Goal: Transaction & Acquisition: Purchase product/service

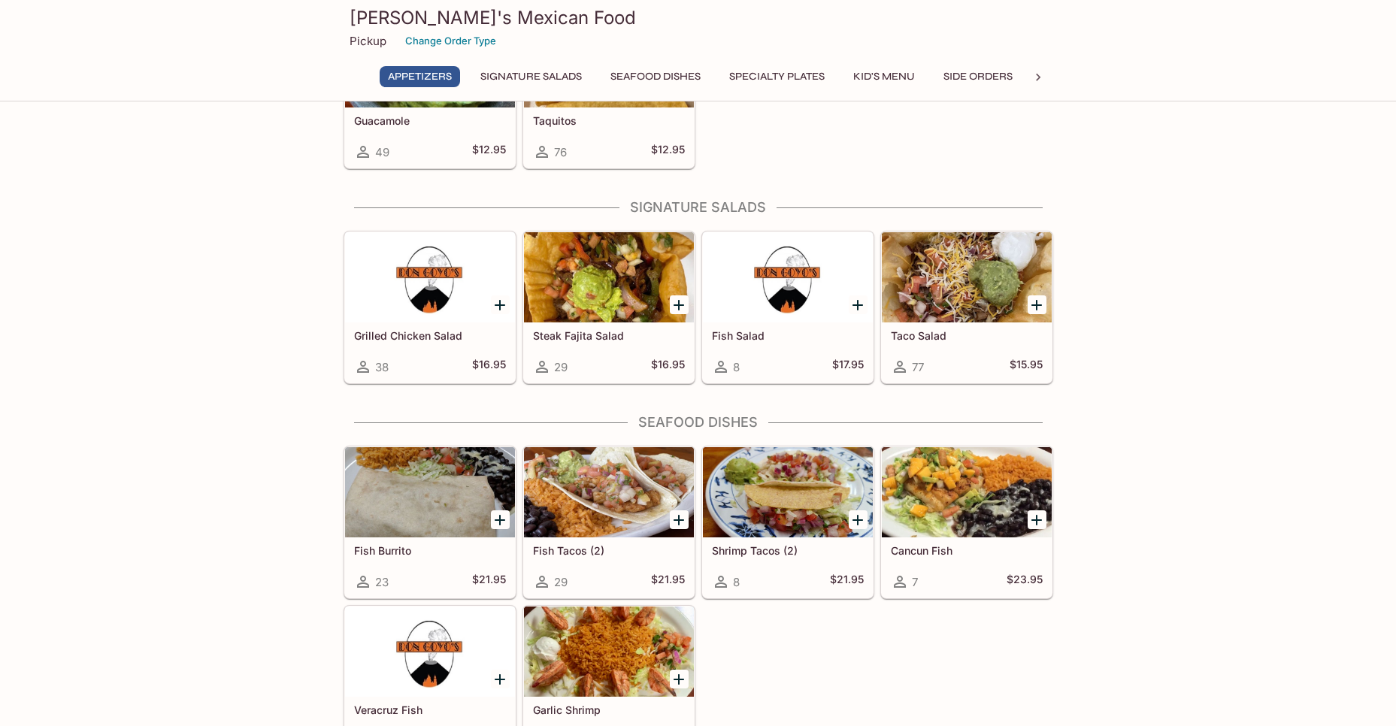
scroll to position [526, 0]
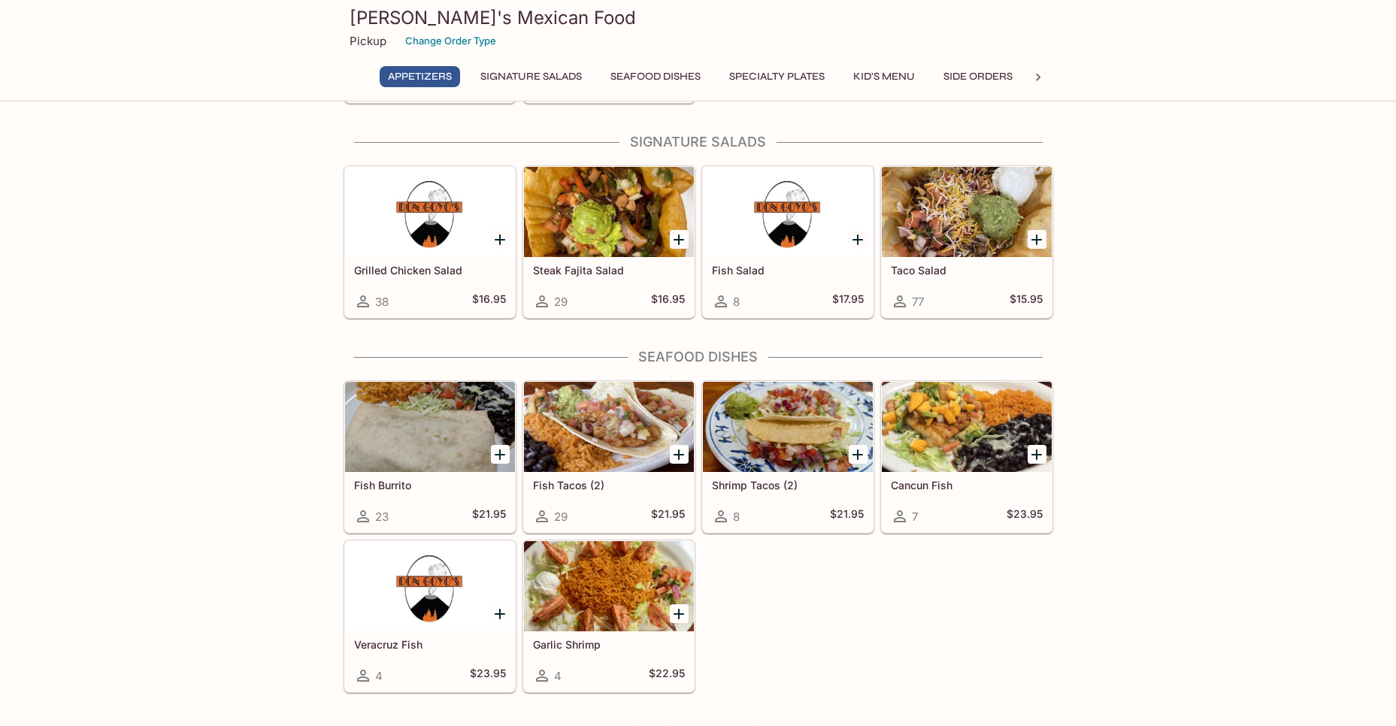
click at [590, 448] on div at bounding box center [609, 427] width 170 height 90
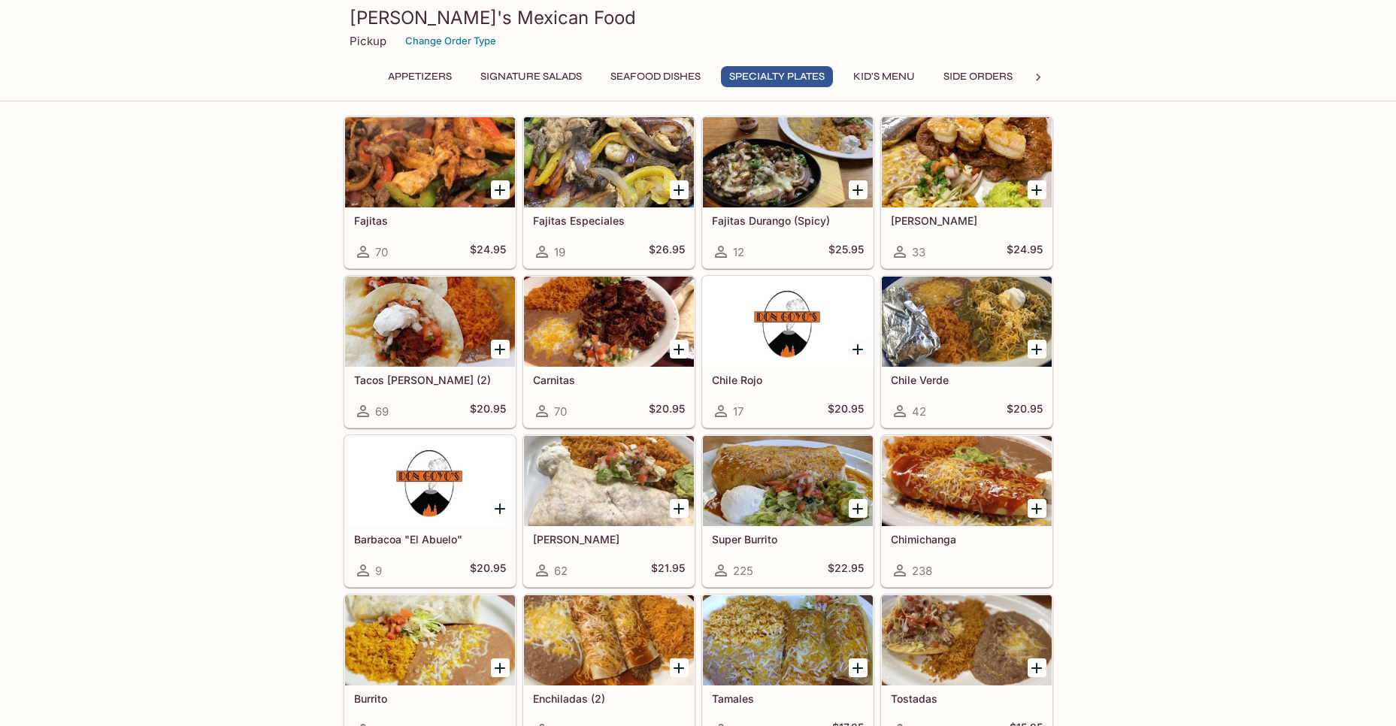
scroll to position [1190, 0]
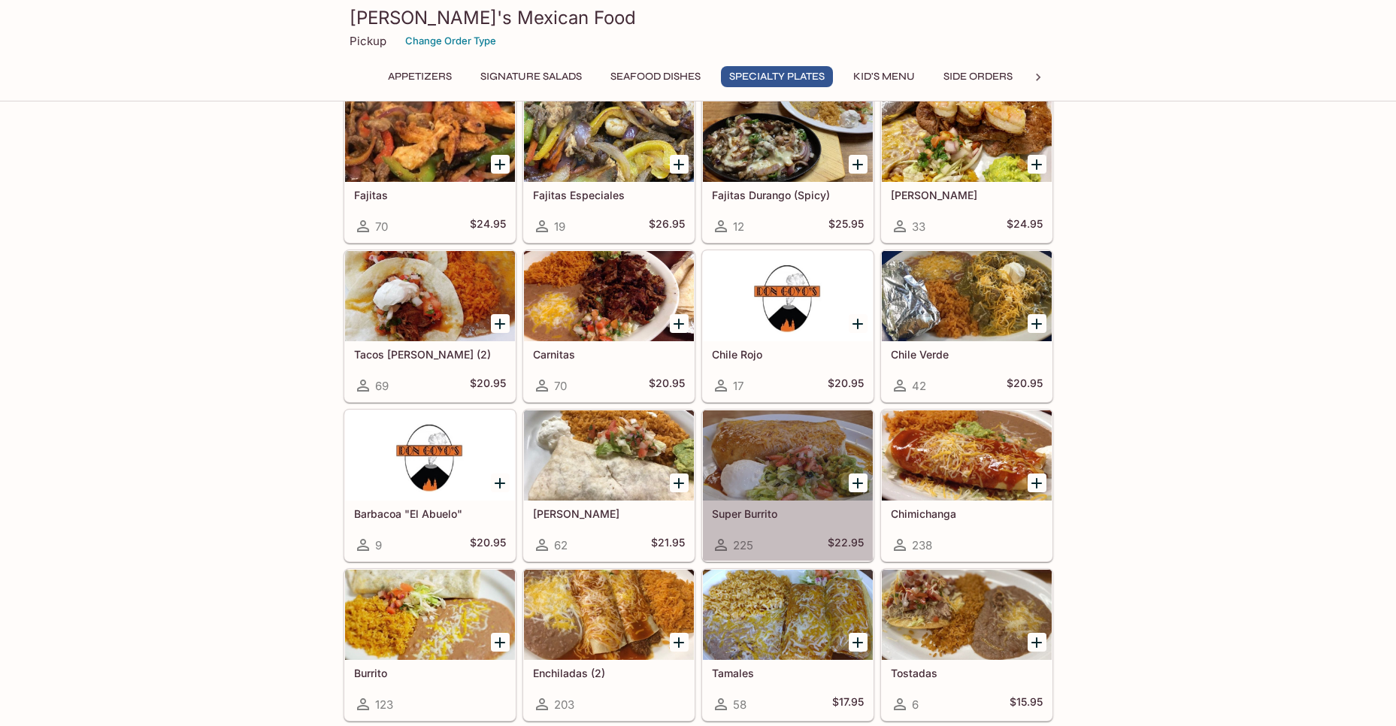
click at [794, 458] on div at bounding box center [788, 455] width 170 height 90
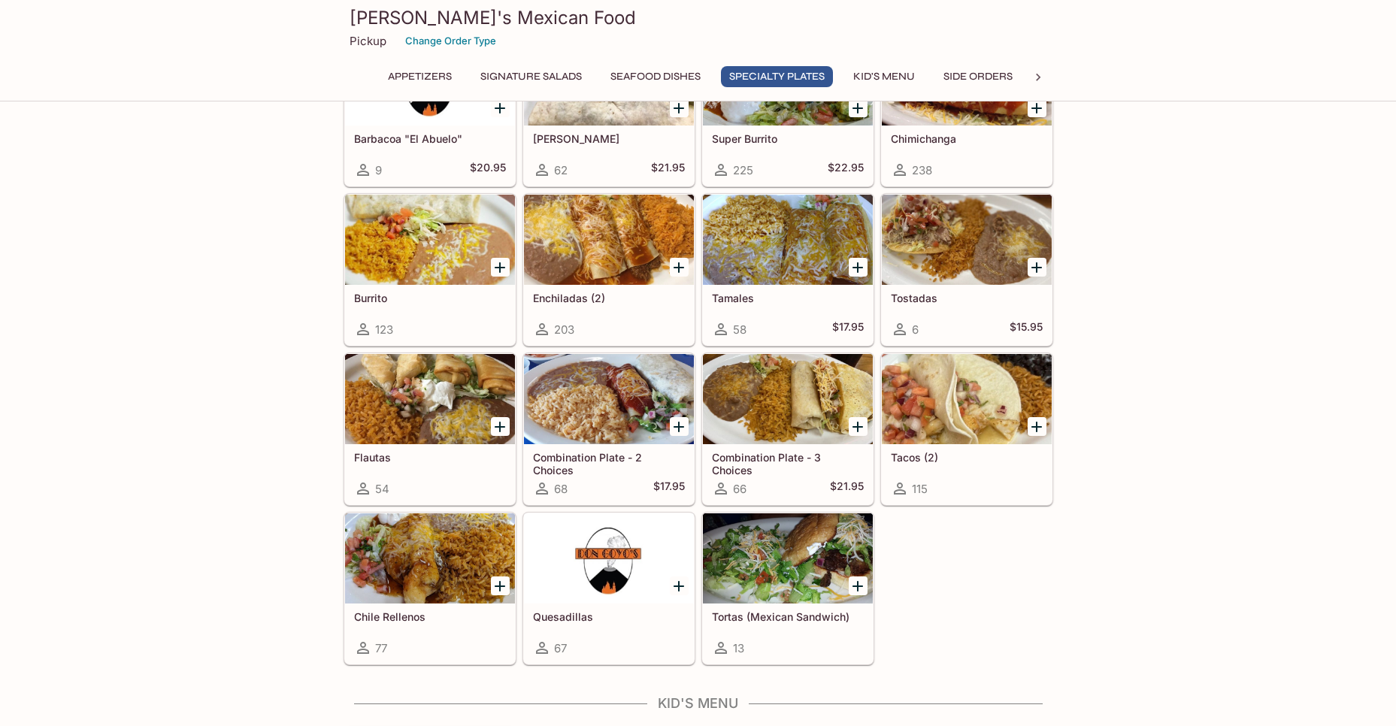
scroll to position [1566, 0]
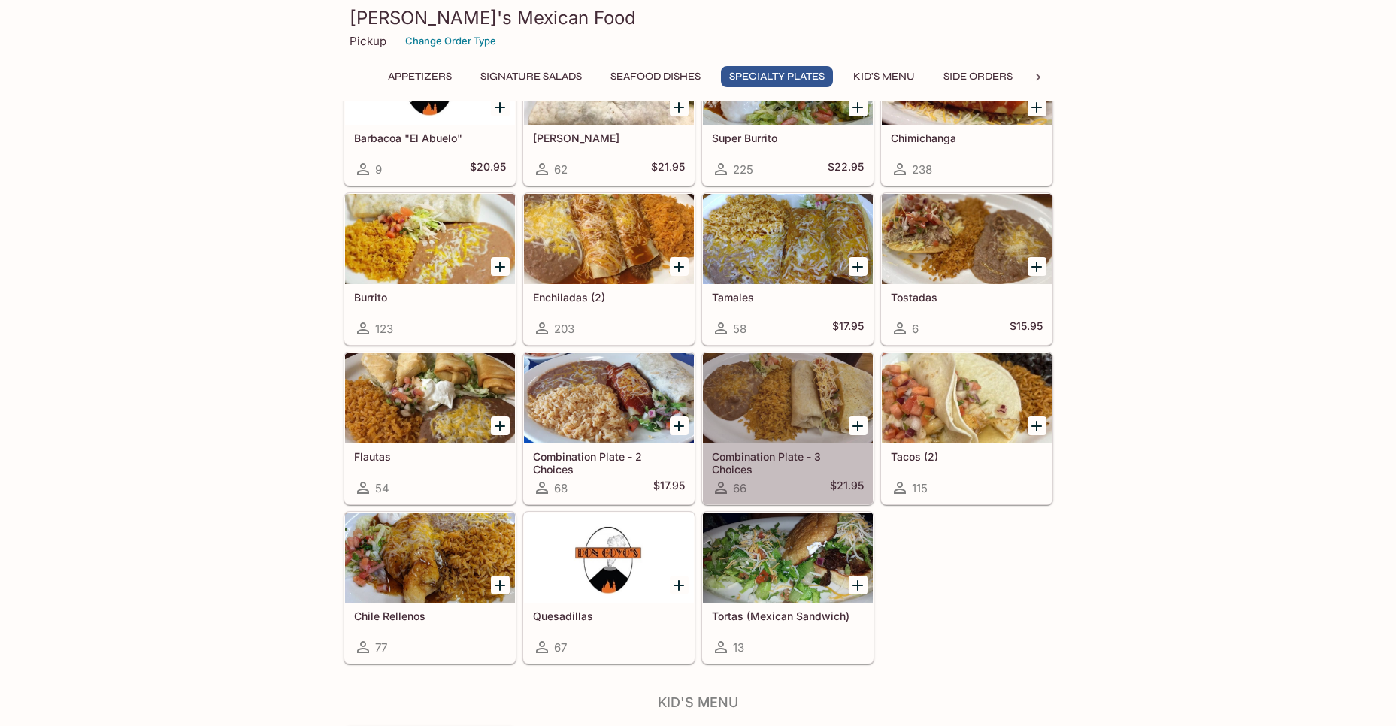
click at [772, 411] on div at bounding box center [788, 398] width 170 height 90
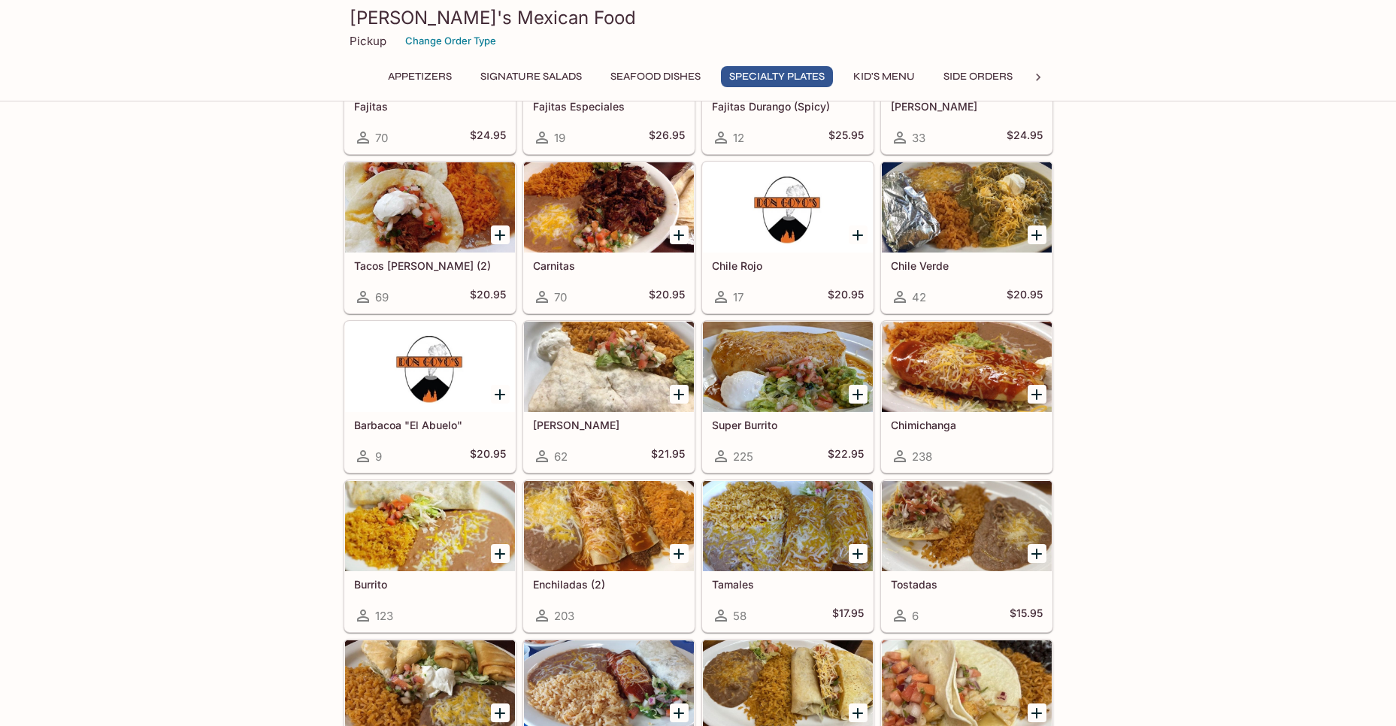
scroll to position [1566, 0]
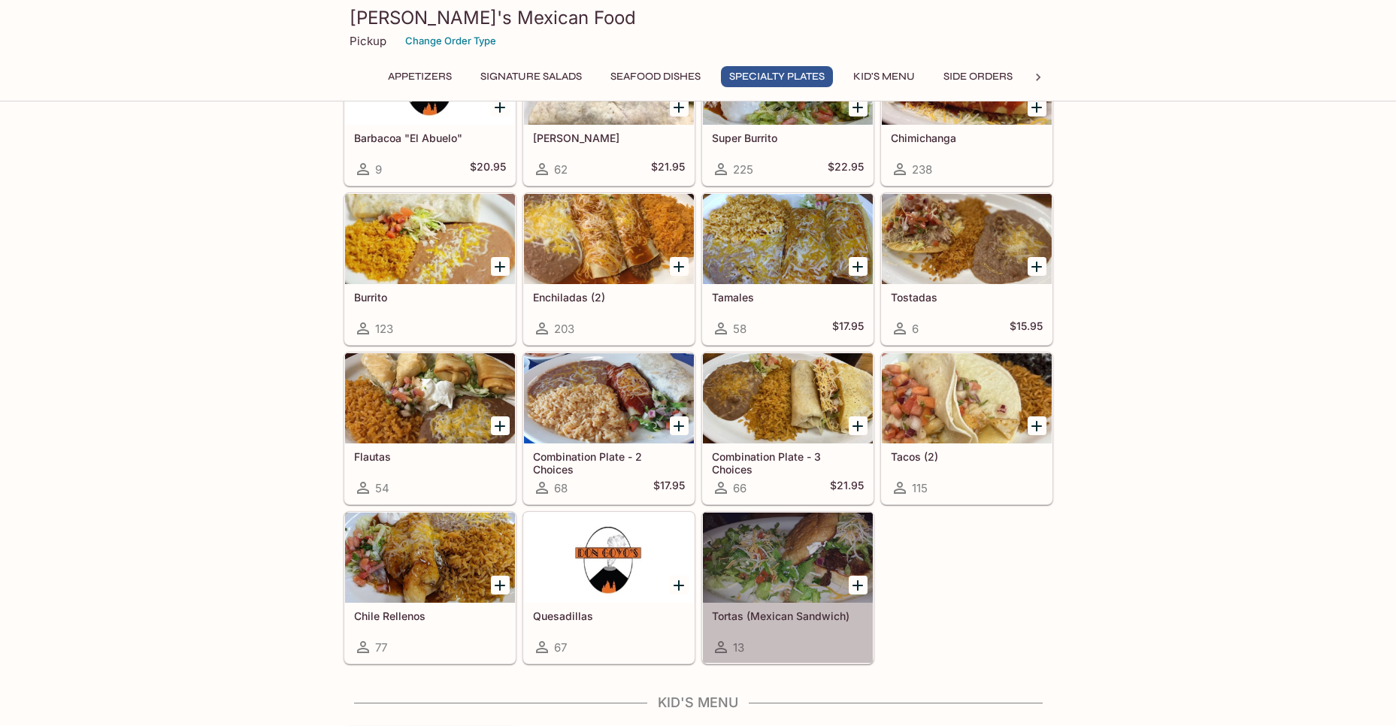
click at [746, 554] on div at bounding box center [788, 558] width 170 height 90
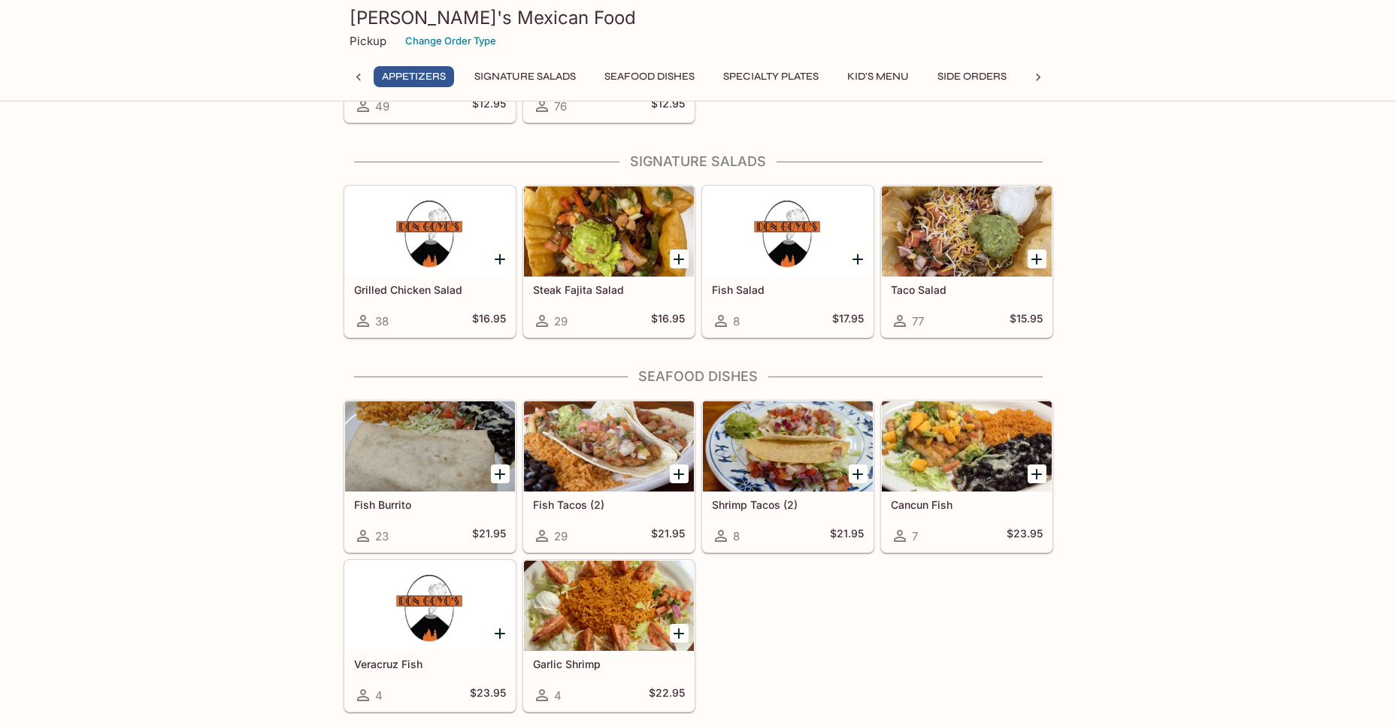
scroll to position [526, 0]
